Goal: Task Accomplishment & Management: Use online tool/utility

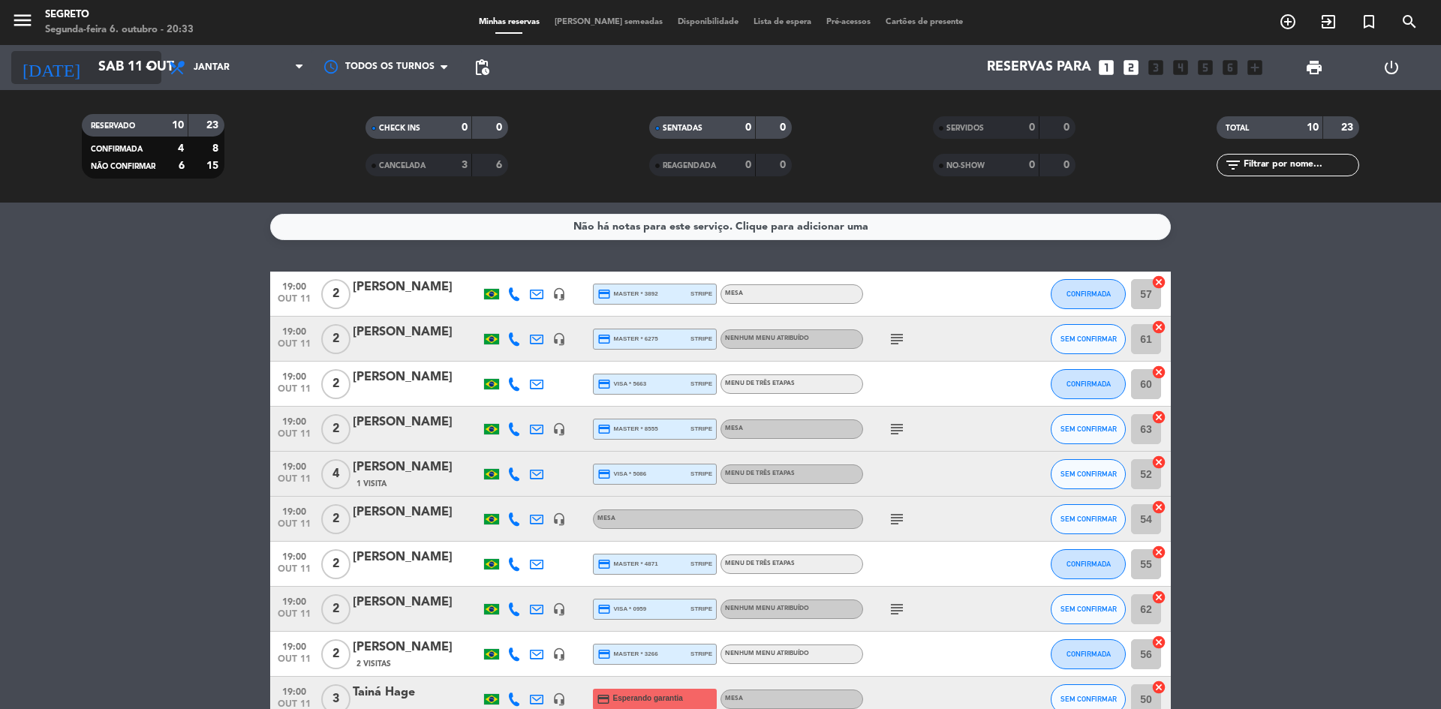
click at [119, 81] on input "Sáb 11 out" at bounding box center [178, 68] width 174 height 30
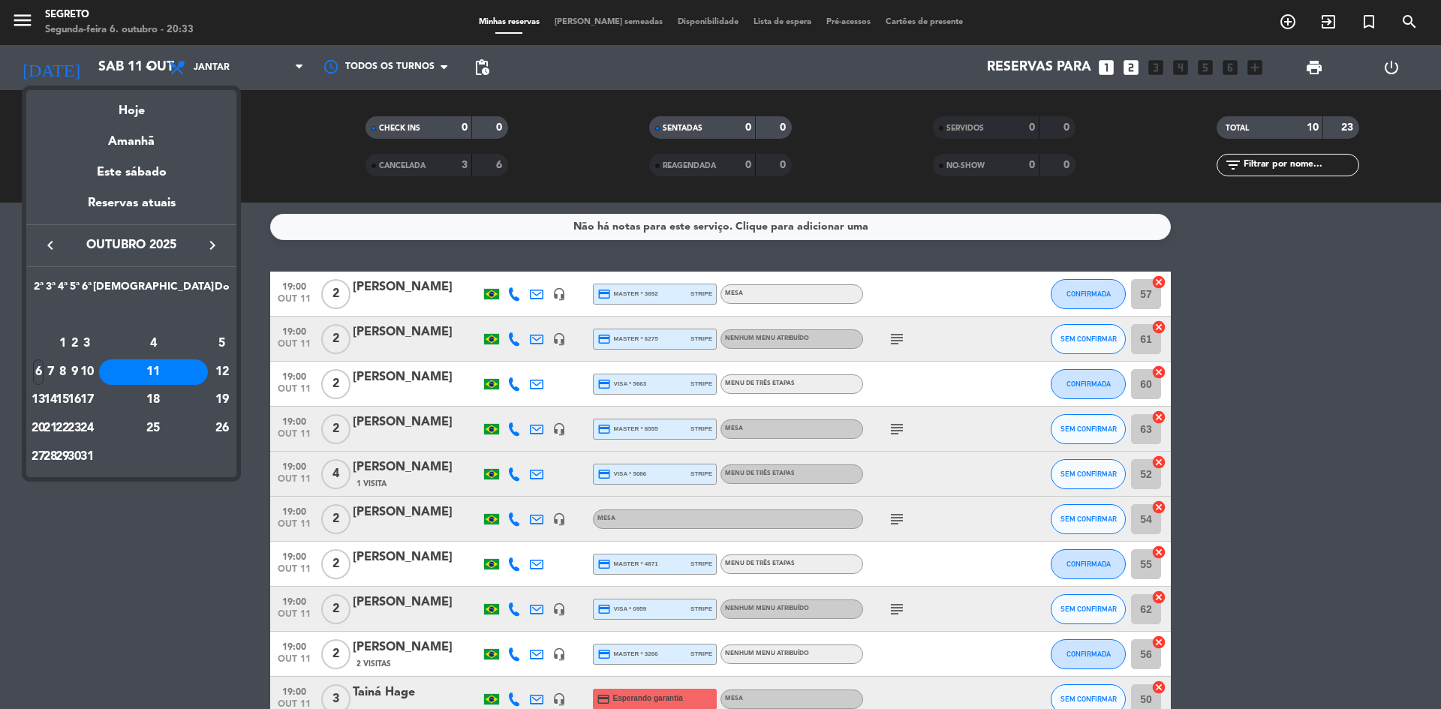
click at [128, 137] on div "Amanhã" at bounding box center [131, 136] width 210 height 31
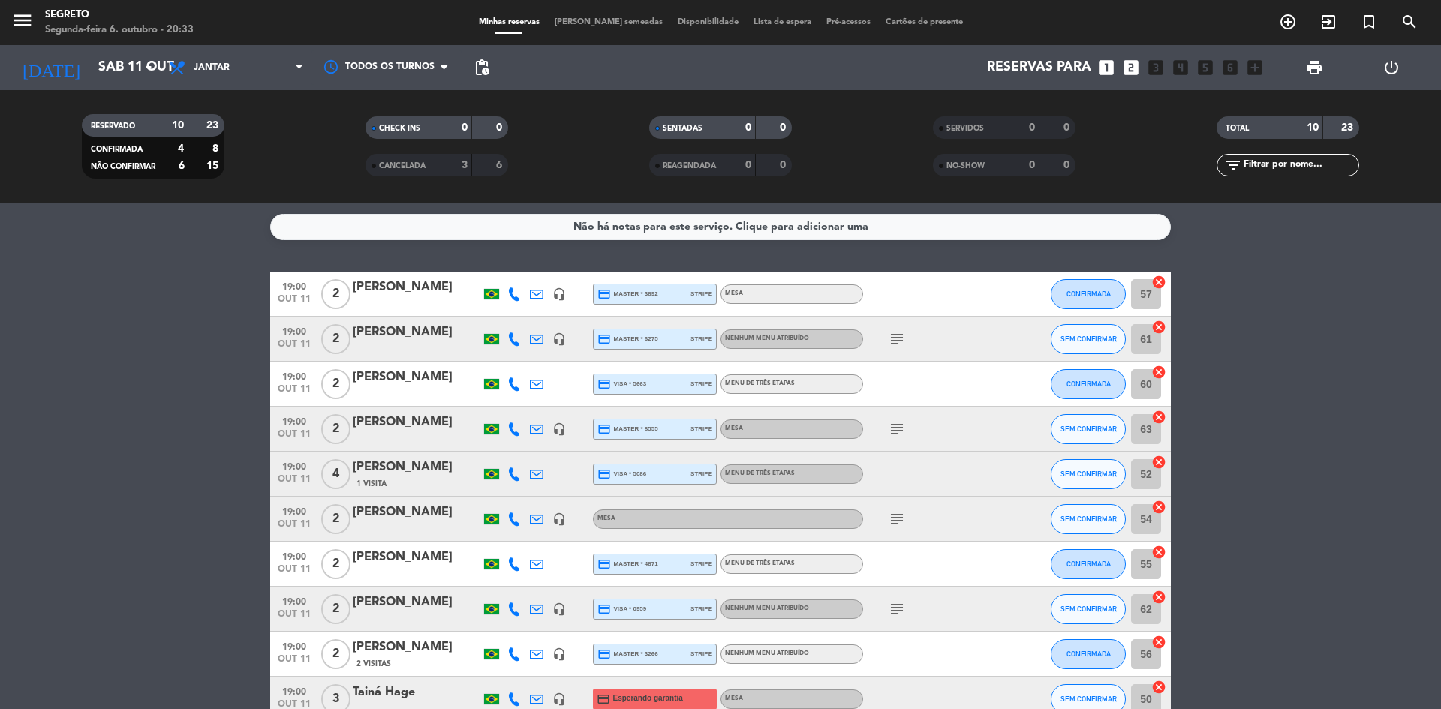
type input "Ter 7 out"
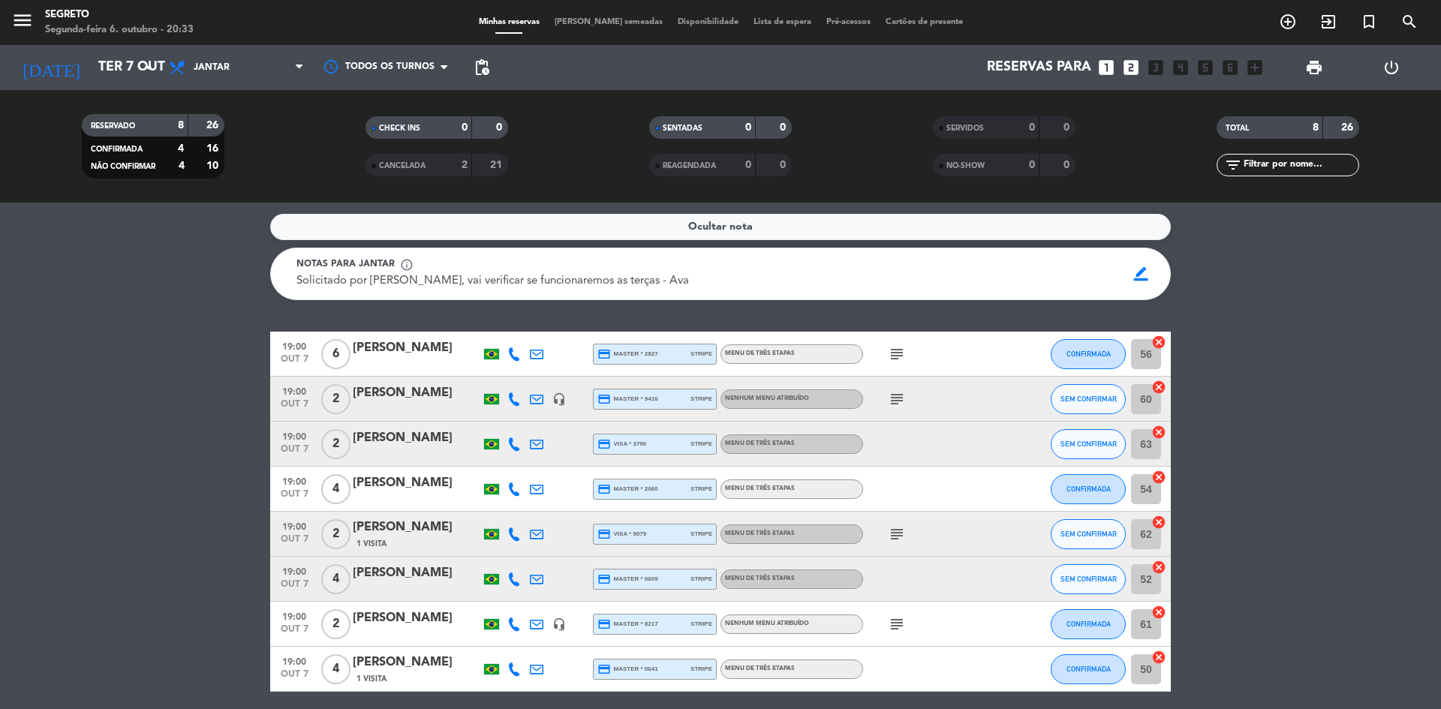
click at [596, 23] on span "[PERSON_NAME] semeadas" at bounding box center [608, 22] width 123 height 8
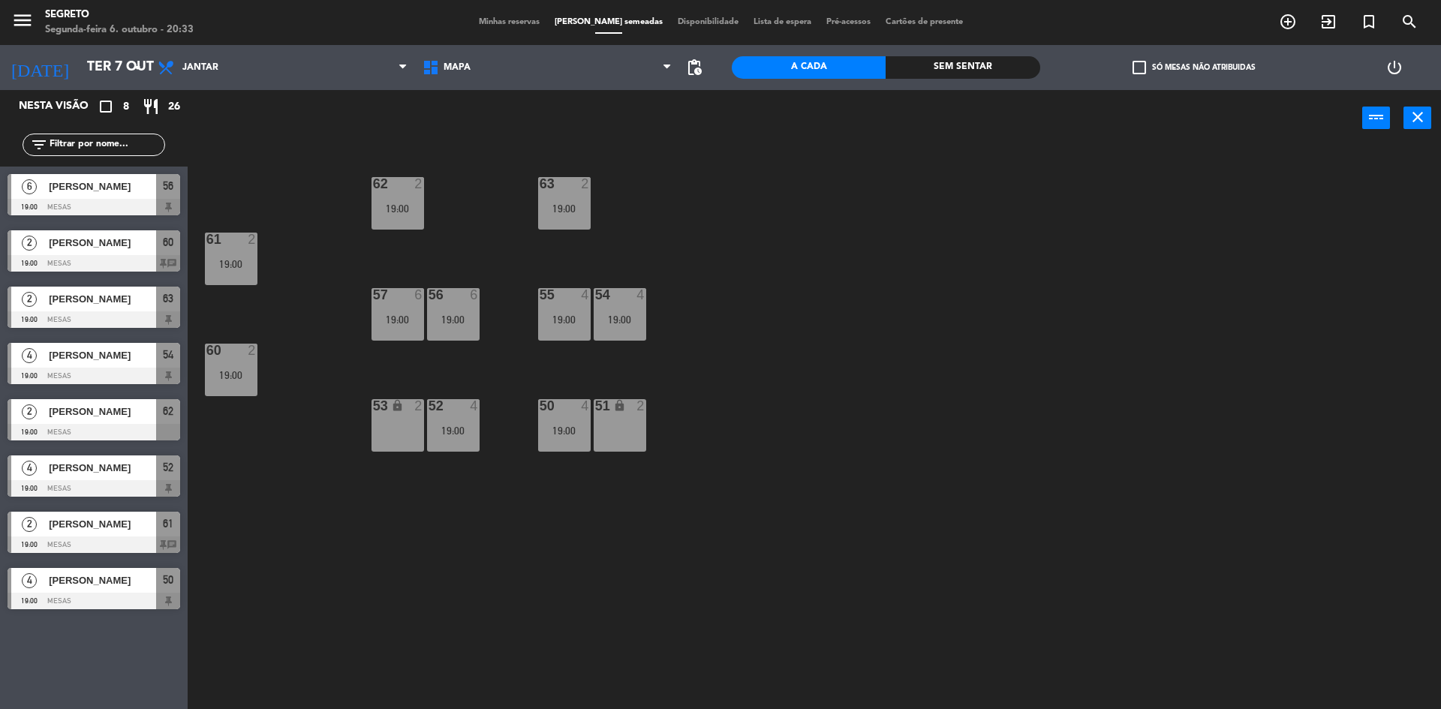
click at [522, 18] on span "Minhas reservas" at bounding box center [509, 22] width 76 height 8
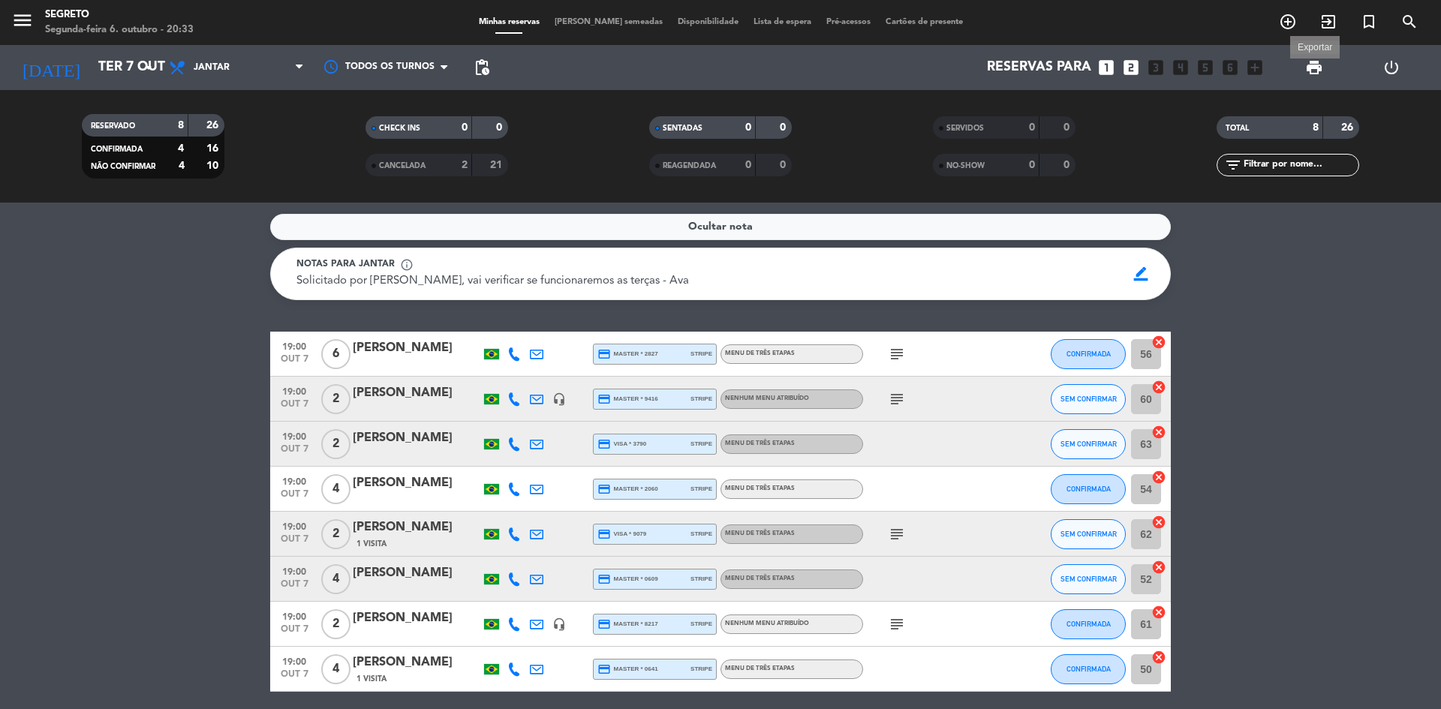
click at [1316, 69] on span "print" at bounding box center [1314, 68] width 18 height 18
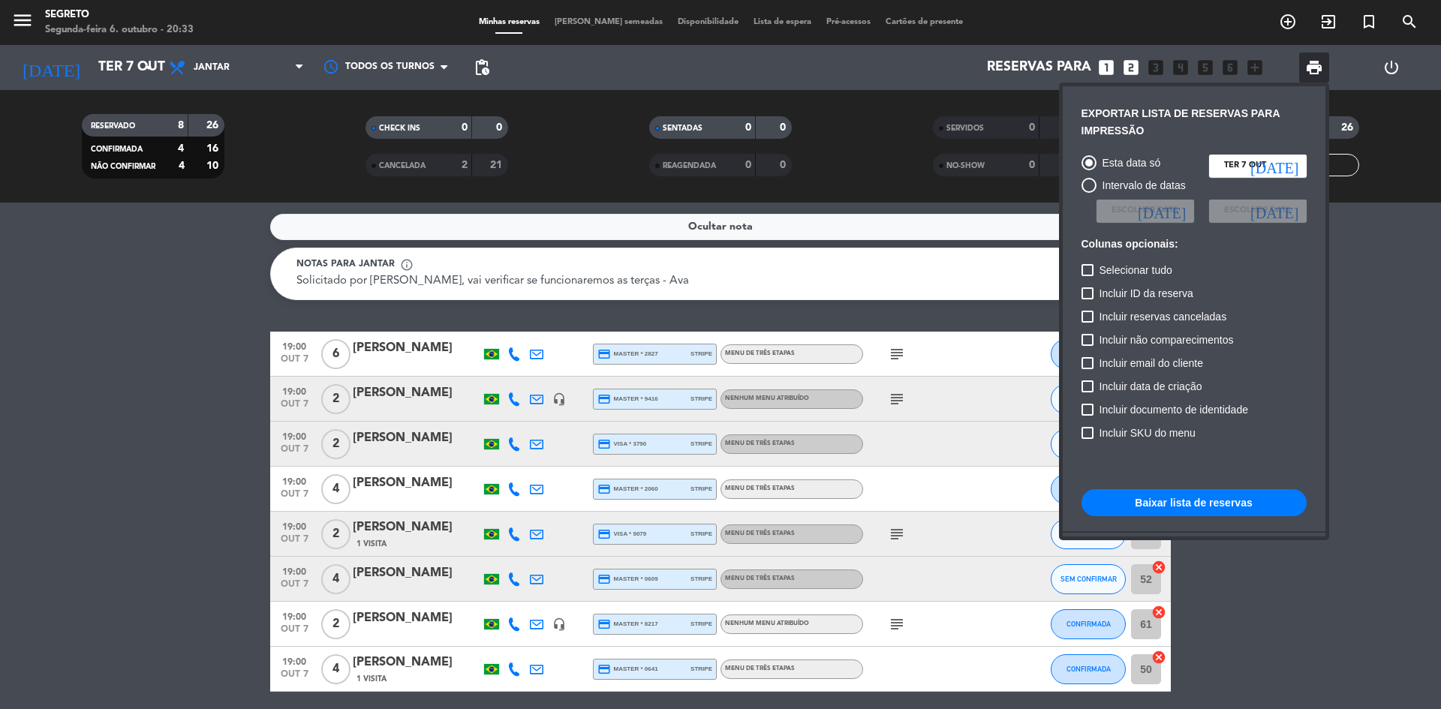
click at [1195, 513] on button "Baixar lista de reservas" at bounding box center [1194, 502] width 225 height 27
